Goal: Information Seeking & Learning: Compare options

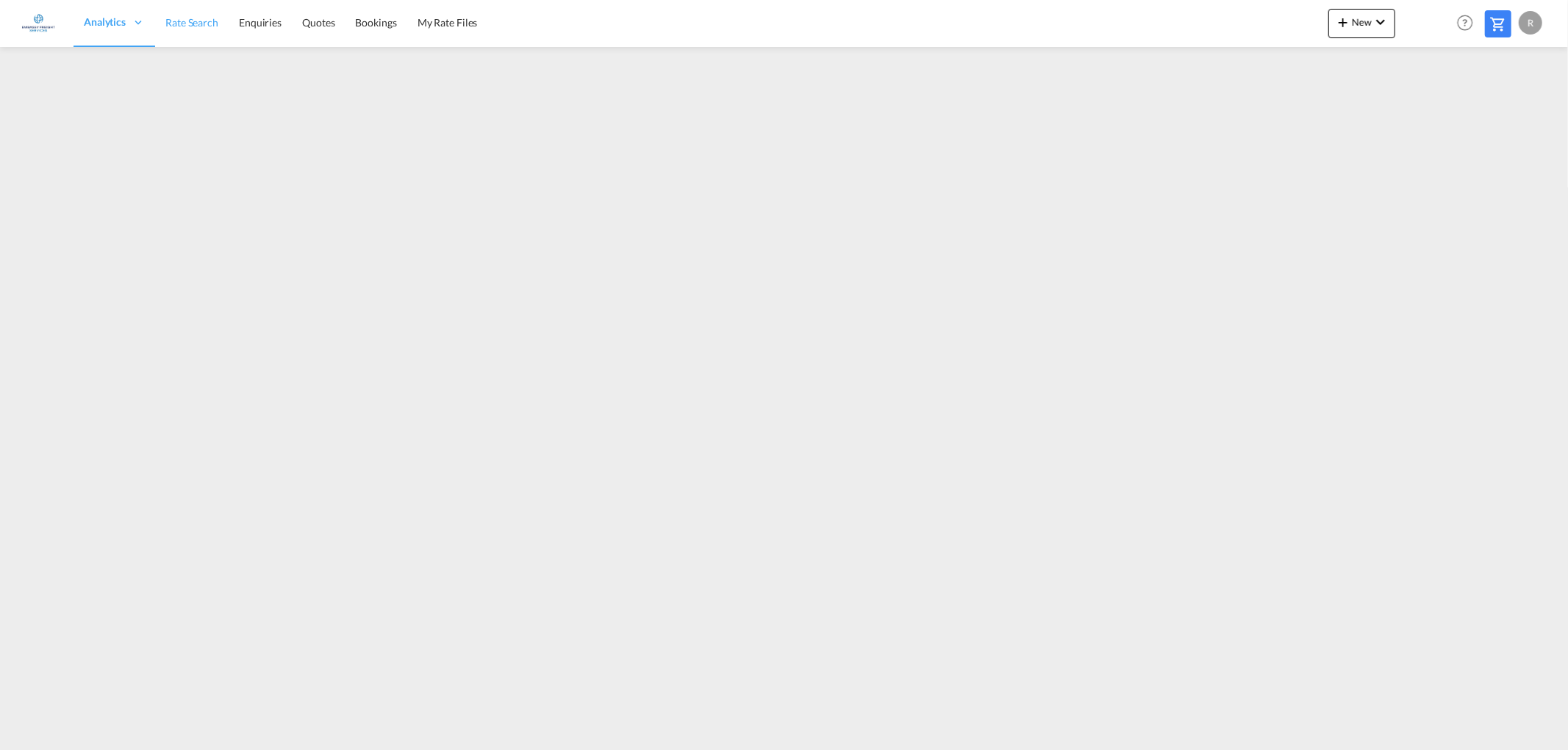
click at [191, 20] on span "Rate Search" at bounding box center [191, 21] width 53 height 12
click at [194, 16] on link "Rate Search" at bounding box center [192, 22] width 74 height 47
